Goal: Task Accomplishment & Management: Manage account settings

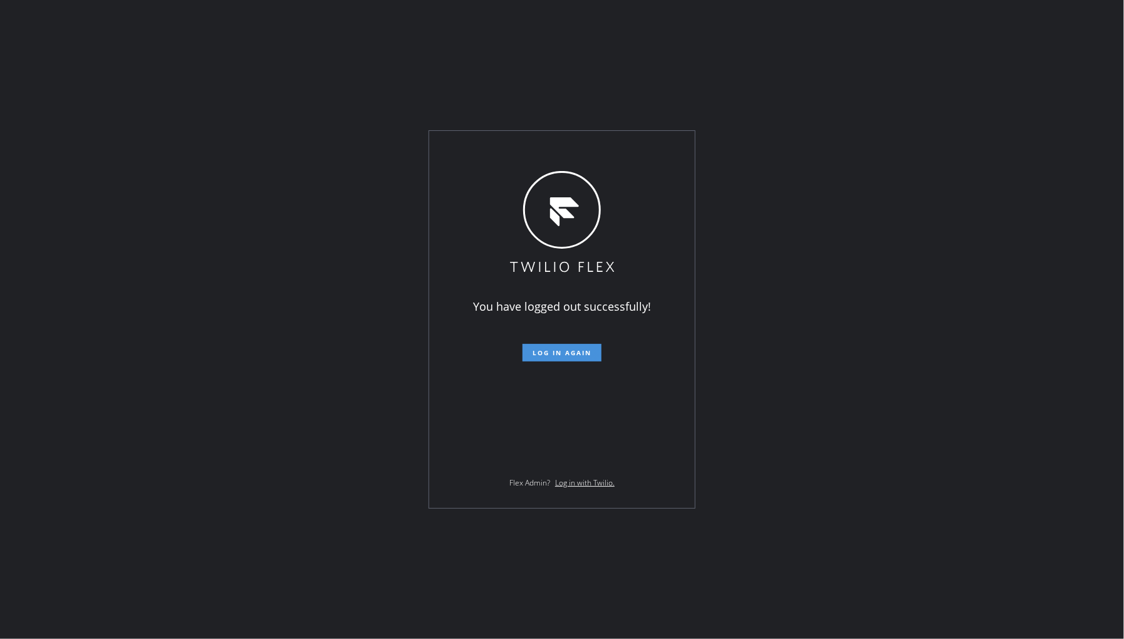
click at [561, 347] on button "Log in again" at bounding box center [562, 353] width 79 height 18
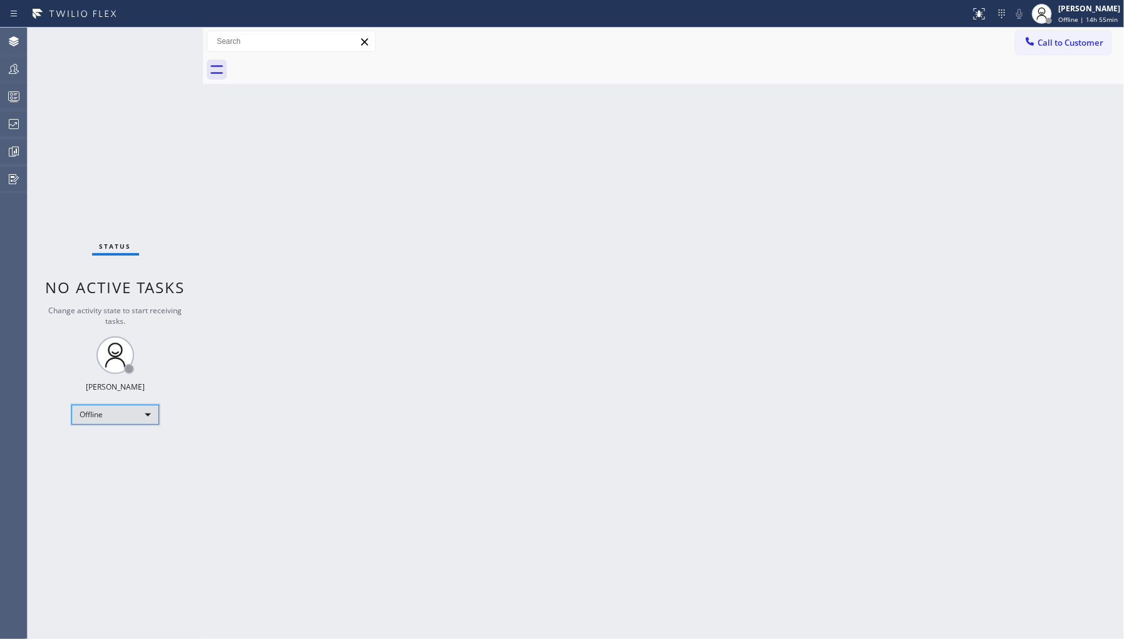
click at [103, 414] on div "Offline" at bounding box center [115, 415] width 88 height 20
click at [115, 467] on li "Unavailable" at bounding box center [114, 463] width 85 height 15
click at [16, 65] on icon at bounding box center [13, 68] width 15 height 15
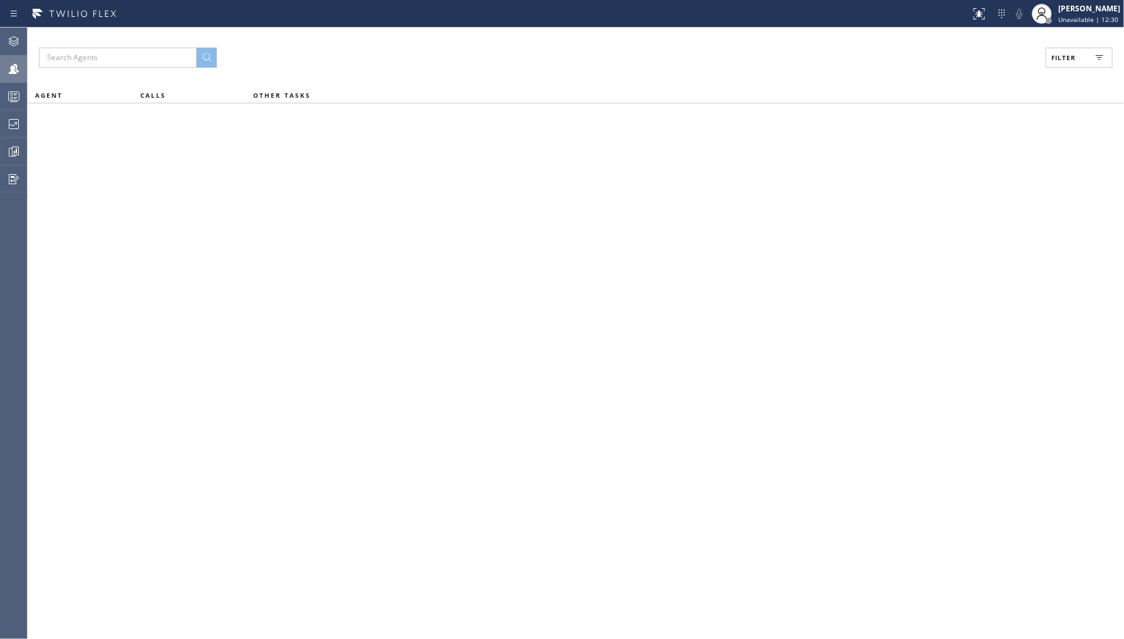
click at [1083, 61] on button "Filter" at bounding box center [1079, 58] width 67 height 20
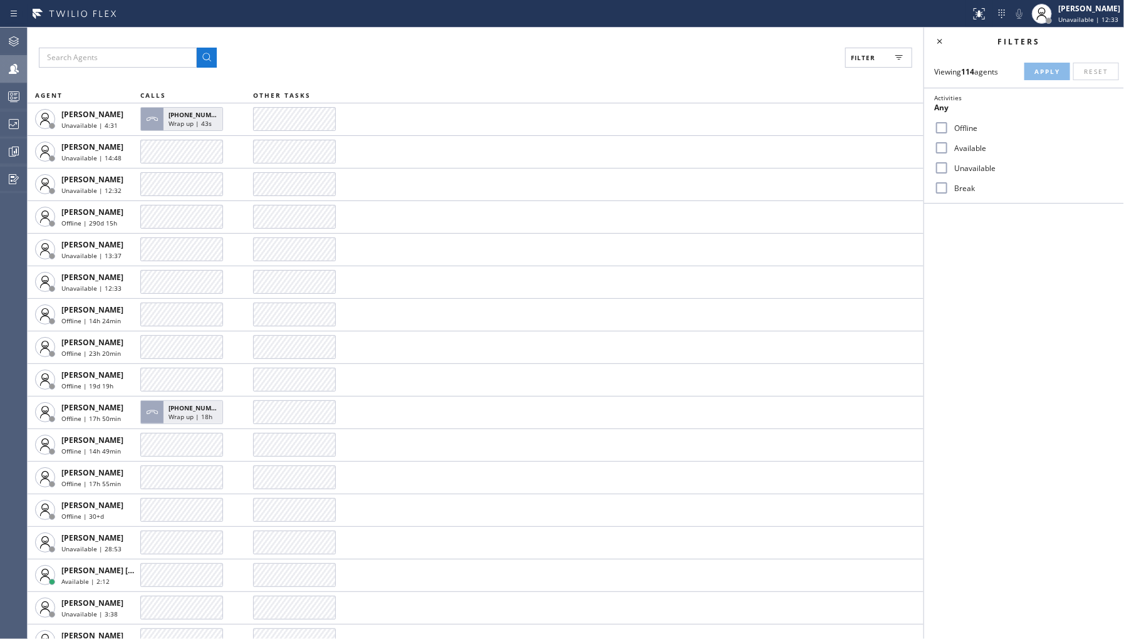
drag, startPoint x: 963, startPoint y: 166, endPoint x: 1011, endPoint y: 118, distance: 68.2
click at [965, 164] on label "Unavailable" at bounding box center [1031, 168] width 165 height 11
click at [949, 164] on input "Unavailable" at bounding box center [941, 167] width 15 height 15
checkbox input "true"
click at [1047, 66] on button "Apply" at bounding box center [1048, 72] width 46 height 18
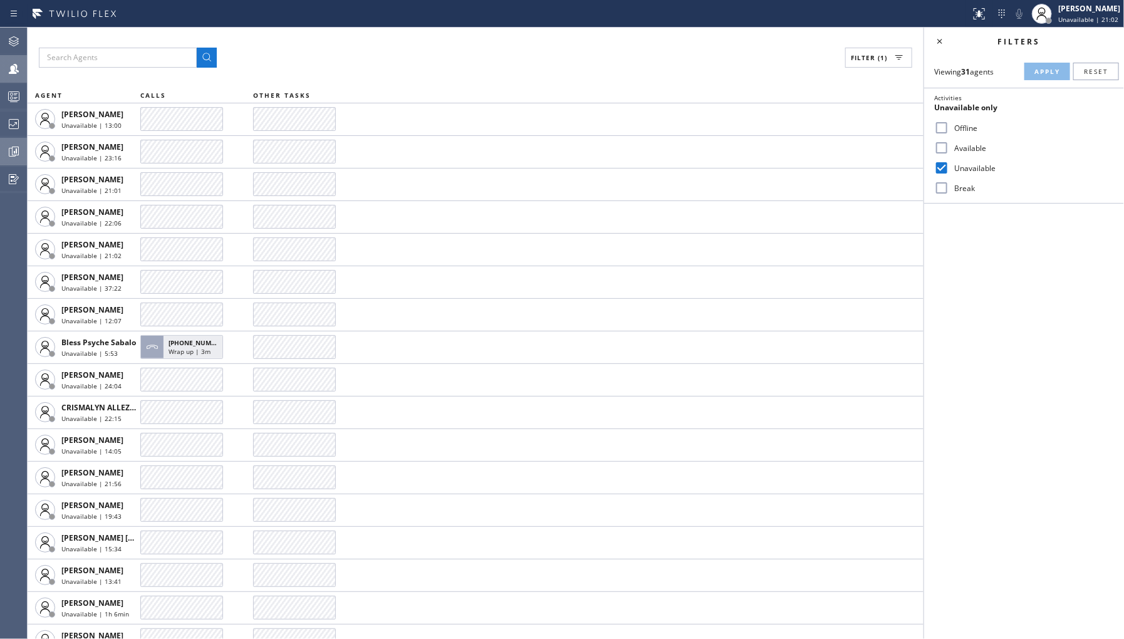
click at [17, 115] on div at bounding box center [14, 124] width 28 height 25
